Goal: Task Accomplishment & Management: Manage account settings

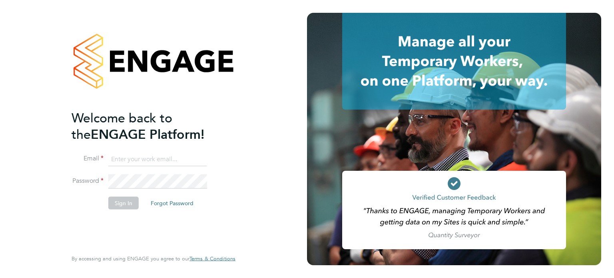
type input "sam.baaziz@torus.co.uk"
click at [129, 192] on li "Password" at bounding box center [150, 185] width 156 height 22
click at [127, 195] on li "Password" at bounding box center [150, 185] width 156 height 22
click at [124, 200] on button "Sign In" at bounding box center [123, 202] width 30 height 13
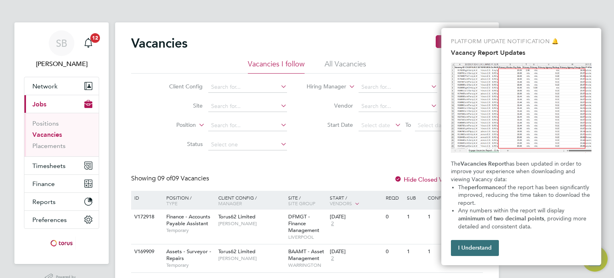
click at [455, 246] on button "I Understand" at bounding box center [475, 248] width 48 height 16
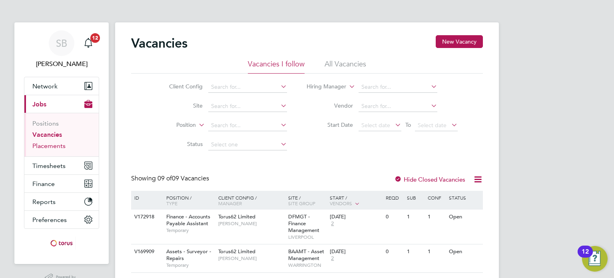
click at [64, 146] on link "Placements" at bounding box center [48, 146] width 33 height 8
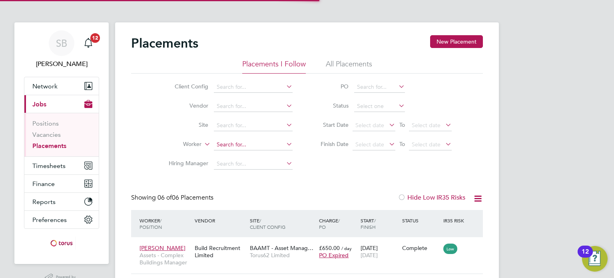
click at [226, 149] on input at bounding box center [253, 144] width 79 height 11
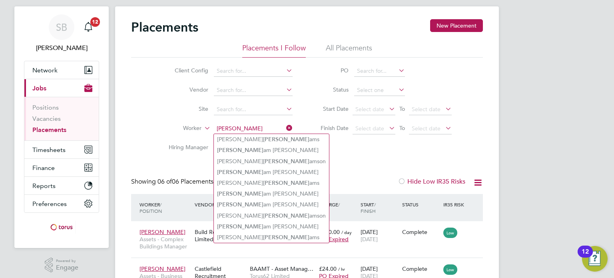
drag, startPoint x: 242, startPoint y: 128, endPoint x: 213, endPoint y: 128, distance: 28.8
click at [213, 128] on li "Worker willi" at bounding box center [227, 128] width 150 height 19
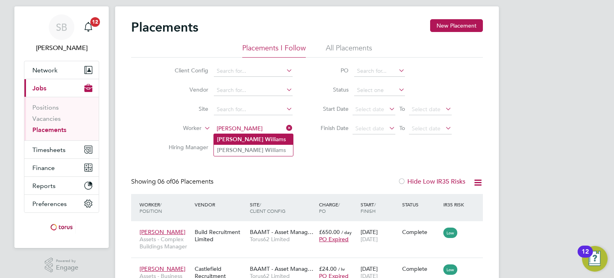
click at [246, 140] on li "Kevin Wi lliams" at bounding box center [253, 139] width 79 height 11
type input "[PERSON_NAME]"
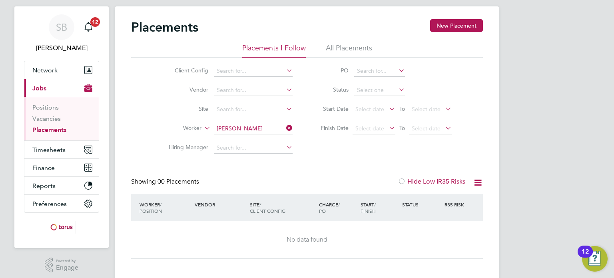
click at [285, 124] on icon at bounding box center [285, 127] width 0 height 11
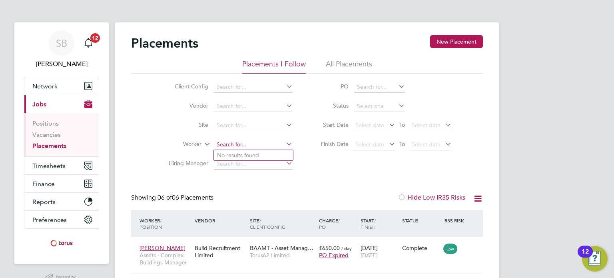
click at [237, 147] on input at bounding box center [253, 144] width 79 height 11
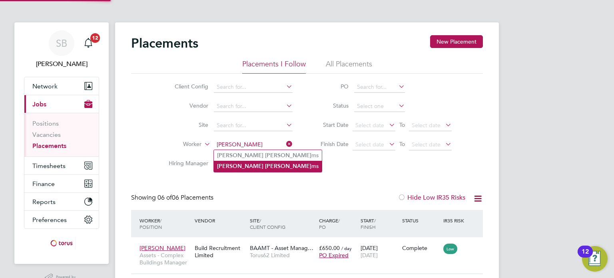
click at [265, 166] on b "Willia" at bounding box center [288, 166] width 46 height 7
type input "[PERSON_NAME]"
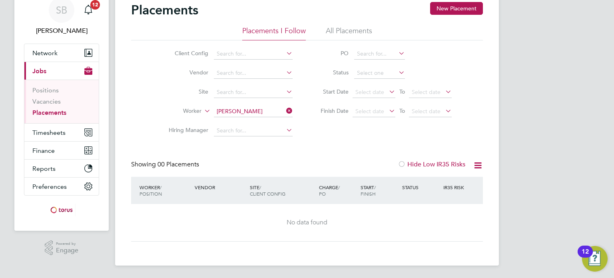
click at [341, 30] on li "All Placements" at bounding box center [349, 33] width 46 height 14
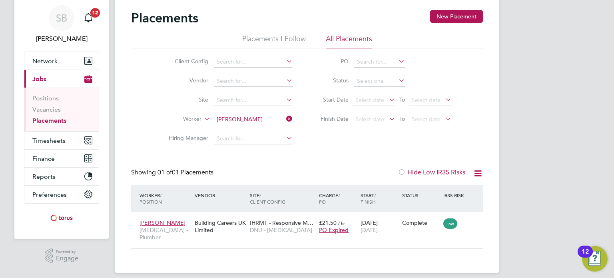
click at [285, 117] on icon at bounding box center [285, 118] width 0 height 11
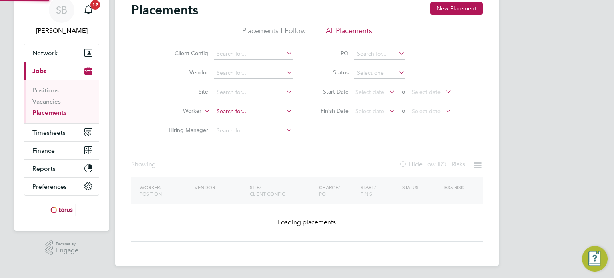
click at [260, 112] on input at bounding box center [253, 111] width 79 height 11
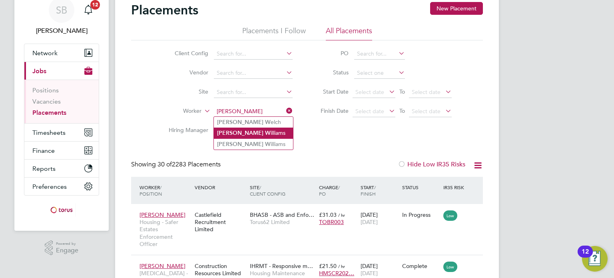
click at [258, 129] on li "Kevin W illiams" at bounding box center [253, 133] width 79 height 11
type input "[PERSON_NAME]"
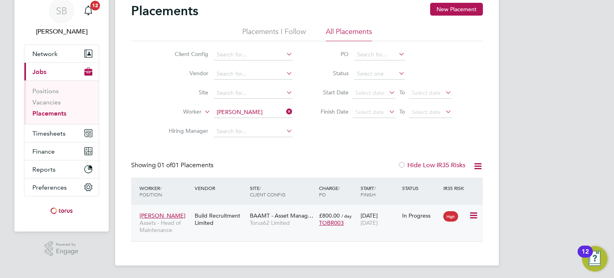
click at [162, 227] on span "Assets - Head of Maintenance" at bounding box center [165, 226] width 51 height 14
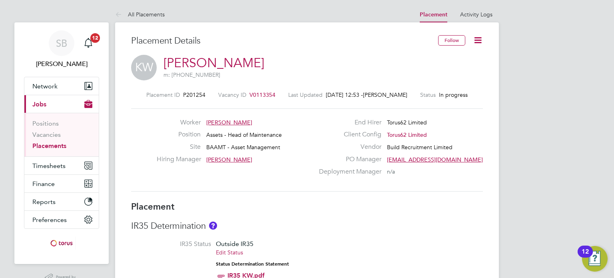
click at [477, 43] on icon at bounding box center [478, 40] width 10 height 10
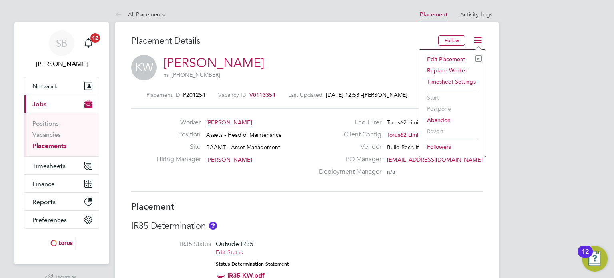
click at [448, 58] on li "Edit Placement e" at bounding box center [452, 59] width 59 height 11
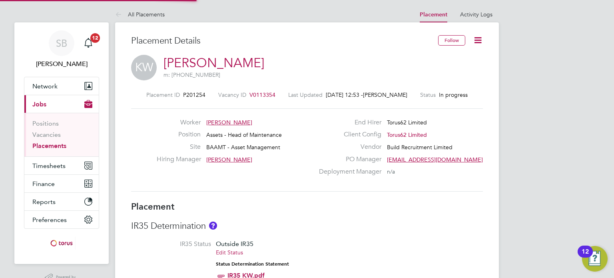
type input "[PERSON_NAME]"
type input "[DATE]"
type input "08:00"
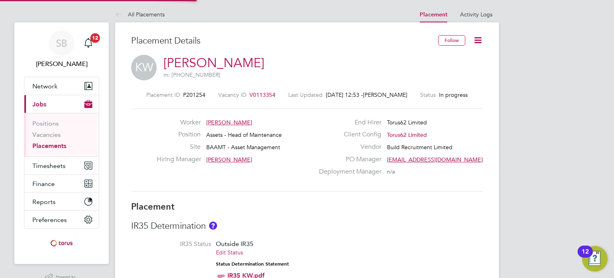
type input "18:00"
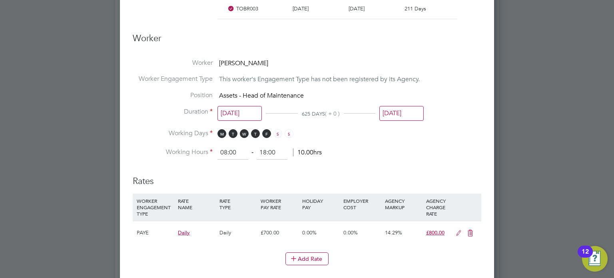
click at [386, 107] on input "[DATE]" at bounding box center [402, 113] width 44 height 15
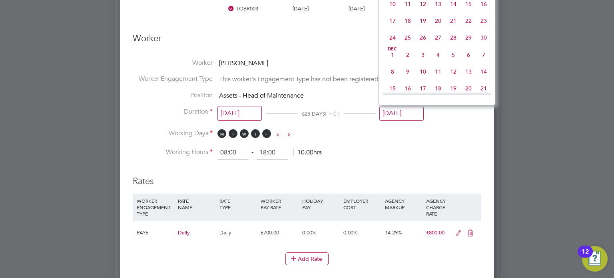
click at [454, 45] on span "28" at bounding box center [453, 37] width 15 height 15
type input "[DATE]"
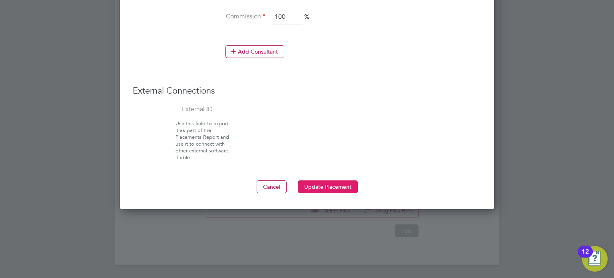
click at [320, 189] on button "Update Placement" at bounding box center [328, 186] width 60 height 13
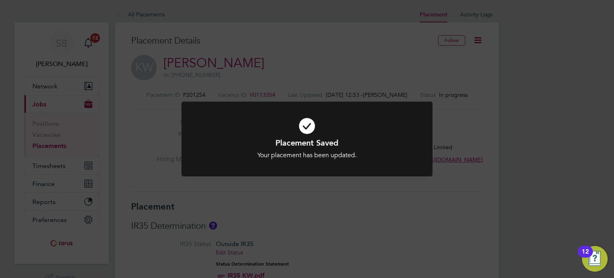
click at [269, 96] on div "Placement Saved Your placement has been updated. Cancel Okay" at bounding box center [307, 139] width 614 height 278
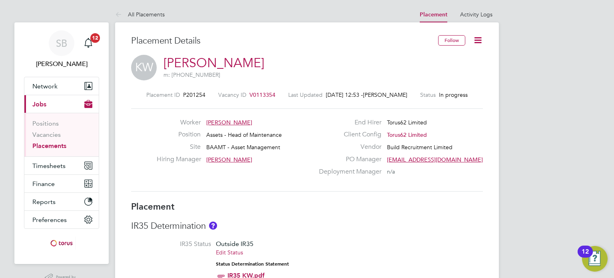
click at [266, 94] on span "V0113354" at bounding box center [263, 94] width 26 height 7
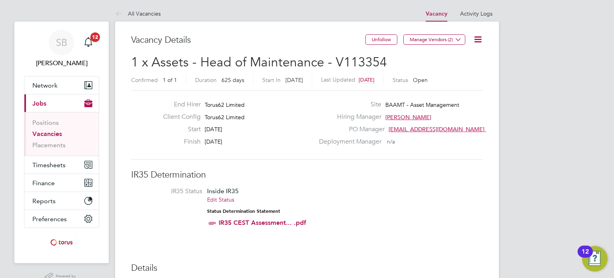
click at [475, 43] on icon at bounding box center [478, 39] width 10 height 10
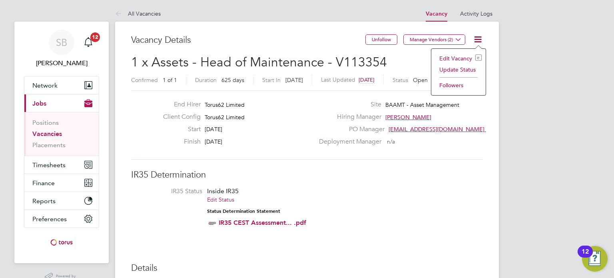
click at [464, 62] on li "Edit Vacancy e" at bounding box center [459, 58] width 46 height 11
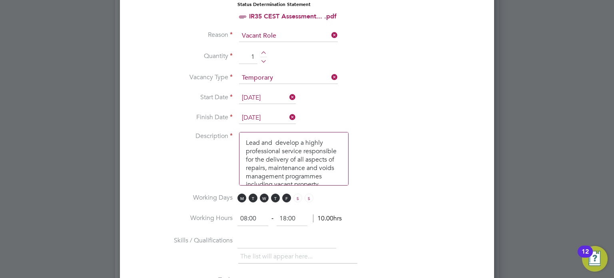
click at [270, 119] on input "[DATE]" at bounding box center [267, 118] width 57 height 12
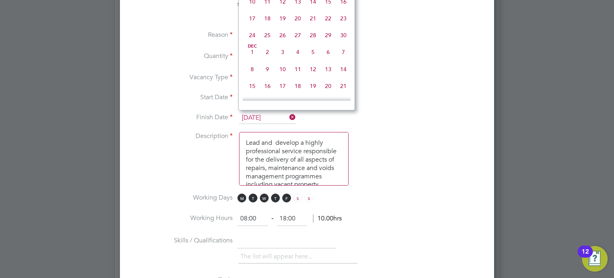
click at [314, 43] on span "28" at bounding box center [313, 35] width 15 height 15
type input "[DATE]"
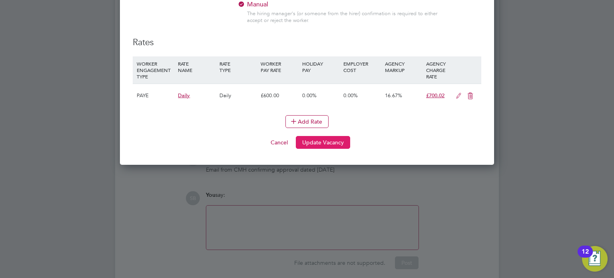
click at [337, 141] on button "Update Vacancy" at bounding box center [323, 142] width 54 height 13
